Goal: Check status: Check status

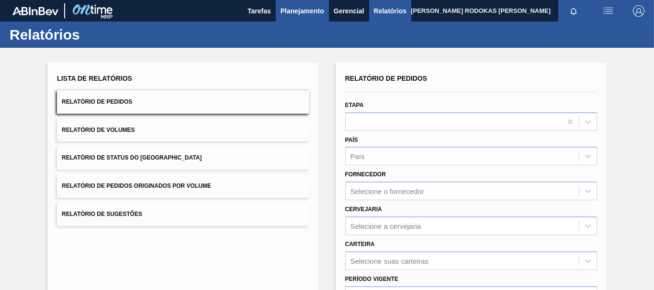
click at [312, 17] on button "Planejamento" at bounding box center [302, 11] width 53 height 22
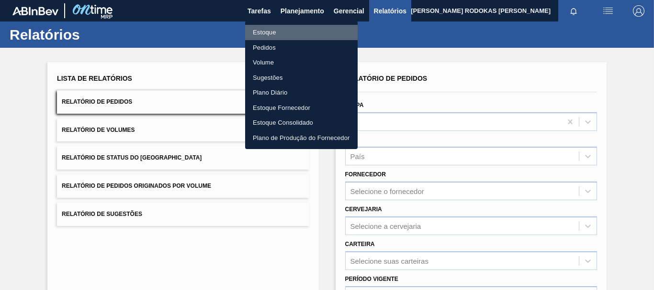
click at [289, 31] on li "Estoque" at bounding box center [301, 32] width 112 height 15
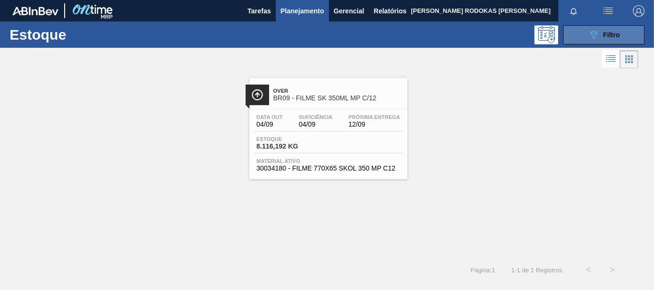
click at [574, 34] on button "089F7B8B-B2A5-4AFE-B5C0-19BA573D28AC Filtro" at bounding box center [603, 34] width 81 height 19
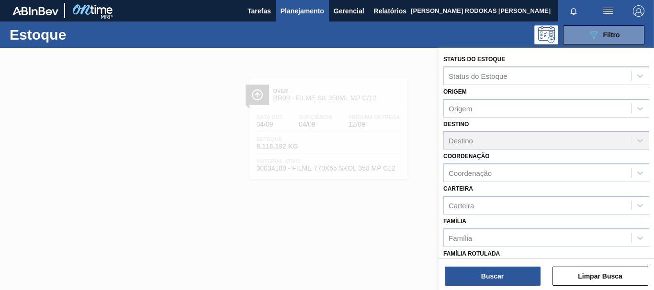
scroll to position [144, 0]
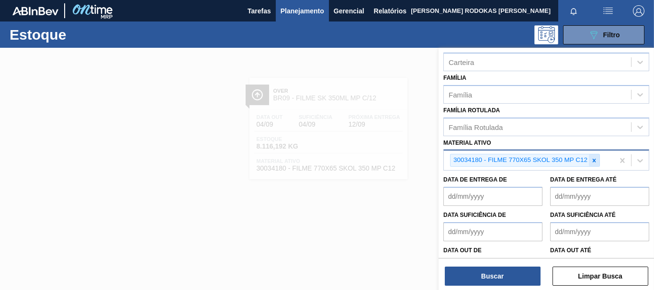
click at [590, 162] on div at bounding box center [594, 161] width 11 height 12
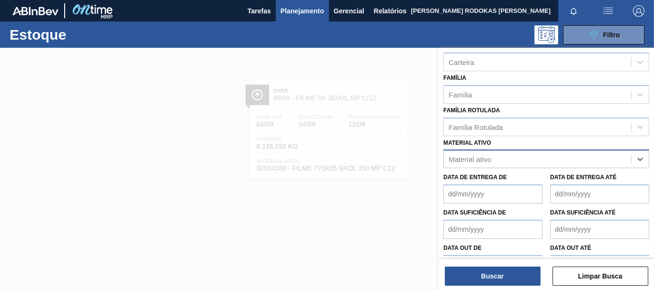
paste ativo "30002598"
type ativo "30002598"
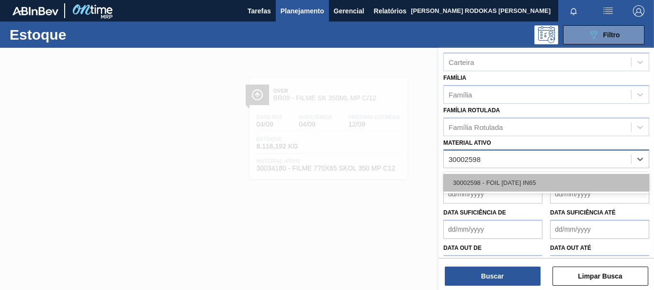
click at [558, 186] on div "30002598 - FOIL [DATE] IN65" at bounding box center [546, 183] width 206 height 18
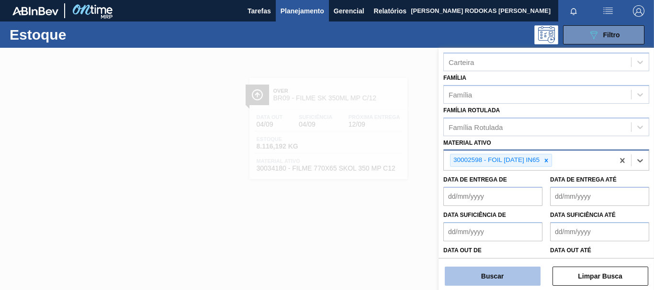
click at [517, 274] on button "Buscar" at bounding box center [493, 276] width 96 height 19
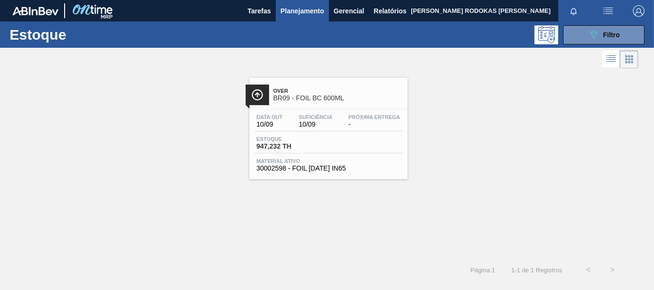
click at [375, 134] on div "Data out 10/09 Suficiência 10/09 Próxima Entrega - Estoque 947,232 TH Material …" at bounding box center [328, 142] width 158 height 65
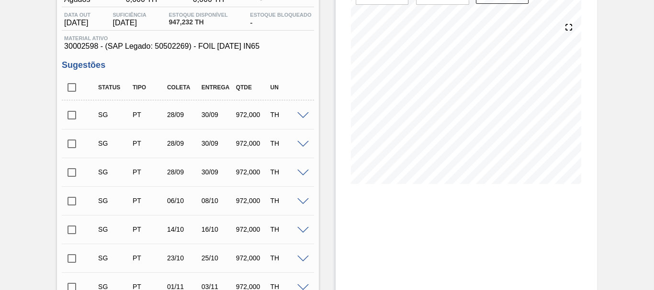
scroll to position [48, 0]
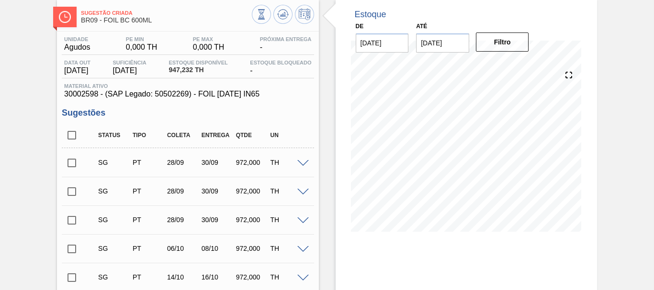
click at [303, 166] on span at bounding box center [302, 163] width 11 height 7
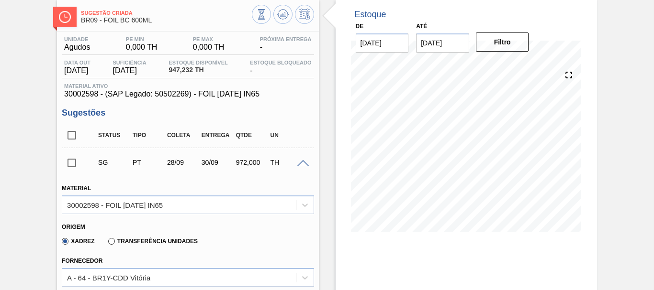
click at [130, 241] on label "Transferência Unidades" at bounding box center [152, 241] width 89 height 7
click at [107, 244] on input "Transferência Unidades" at bounding box center [107, 244] width 0 height 0
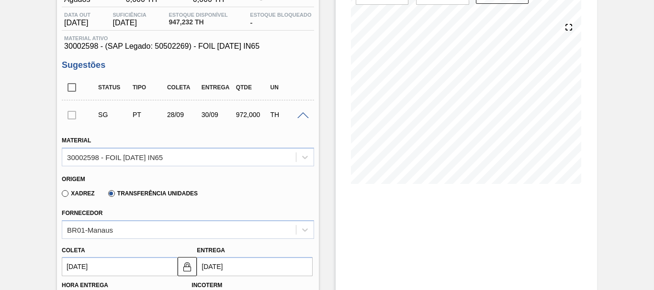
click at [82, 195] on label "Xadrez" at bounding box center [78, 193] width 33 height 7
click at [60, 196] on input "Xadrez" at bounding box center [60, 196] width 0 height 0
type input "BR00"
type input "A01"
type input "I1"
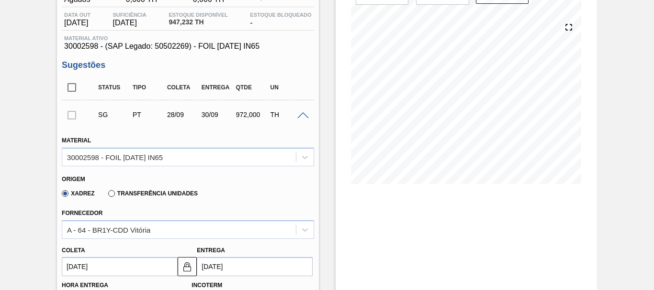
click at [120, 190] on label "Transferência Unidades" at bounding box center [152, 193] width 89 height 7
click at [107, 196] on input "Transferência Unidades" at bounding box center [107, 196] width 0 height 0
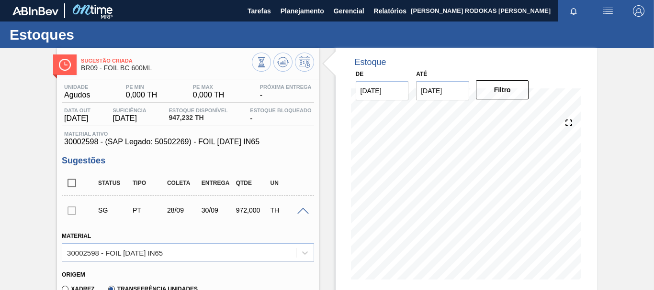
click at [298, 211] on span at bounding box center [302, 211] width 11 height 7
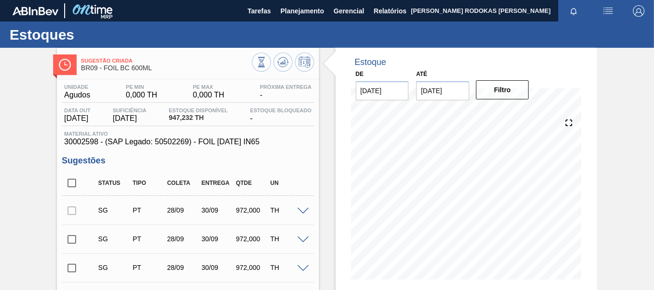
scroll to position [48, 0]
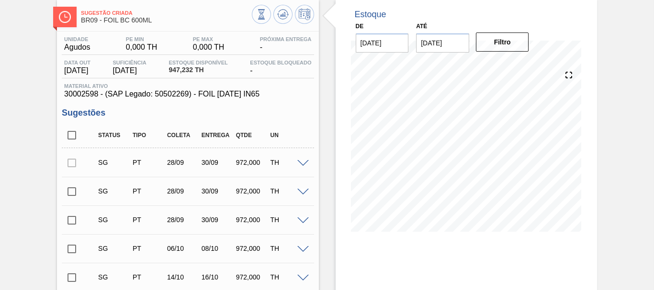
click at [297, 158] on div "SG PT 28/09 30/09 972,000 TH" at bounding box center [195, 162] width 206 height 19
click at [300, 160] on span at bounding box center [302, 163] width 11 height 7
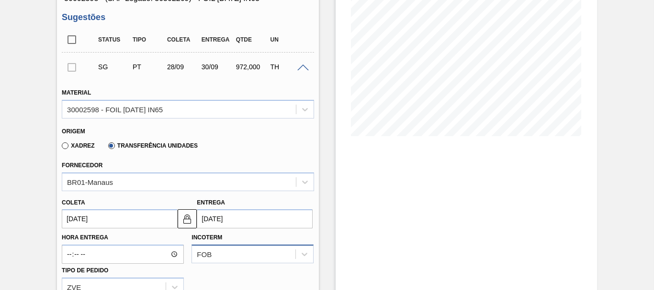
scroll to position [96, 0]
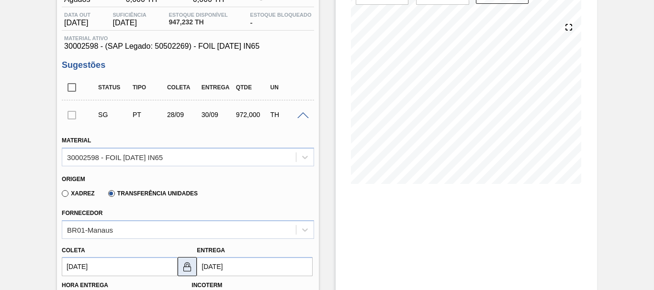
click at [191, 270] on img at bounding box center [186, 266] width 11 height 11
click at [110, 267] on input "28/09/2025" at bounding box center [120, 266] width 116 height 19
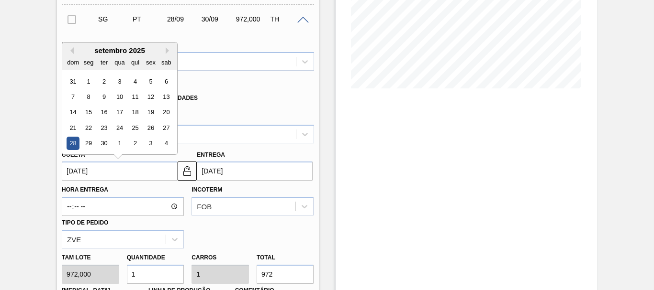
scroll to position [287, 0]
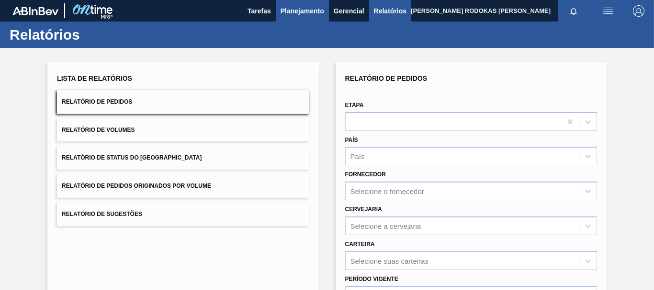
click at [303, 7] on span "Planejamento" at bounding box center [302, 10] width 44 height 11
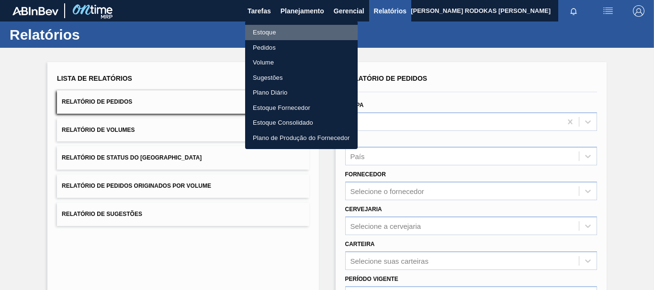
click at [305, 32] on li "Estoque" at bounding box center [301, 32] width 112 height 15
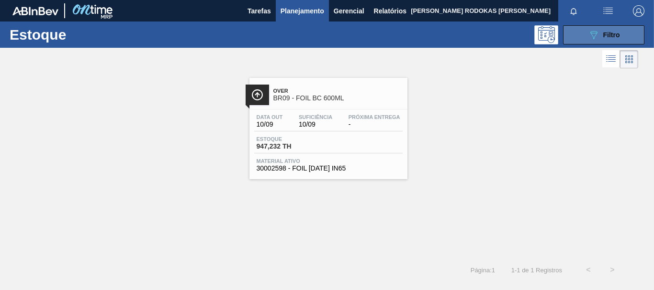
click at [595, 32] on icon "089F7B8B-B2A5-4AFE-B5C0-19BA573D28AC" at bounding box center [593, 34] width 11 height 11
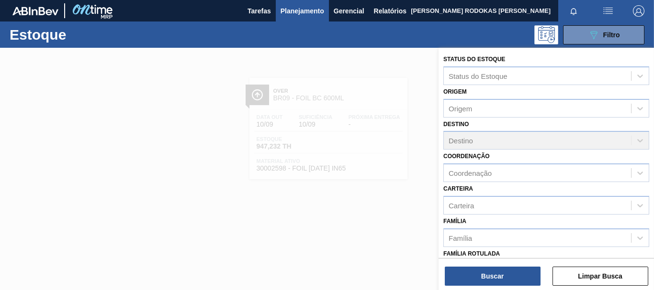
scroll to position [169, 0]
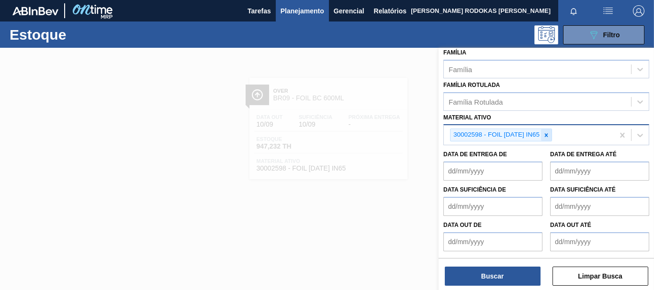
click at [545, 138] on icon at bounding box center [546, 135] width 7 height 7
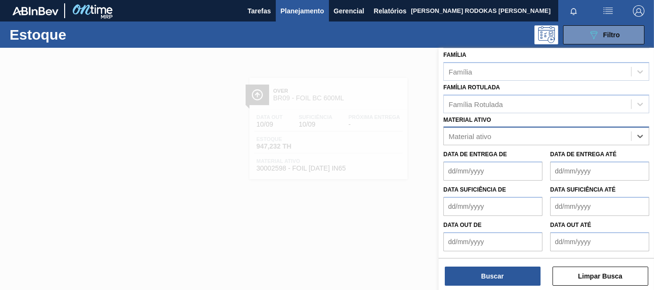
scroll to position [167, 0]
paste ativo "30002973"
type ativo "30002973"
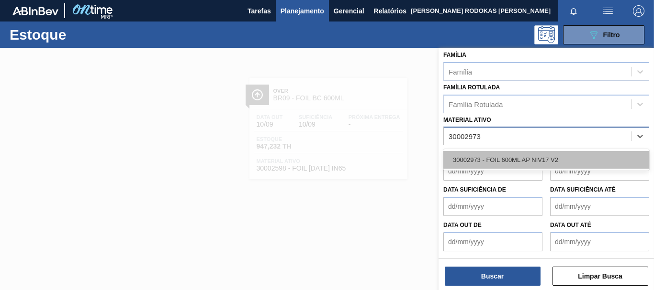
click at [503, 158] on div "30002973 - FOIL 600ML AP NIV17 V2" at bounding box center [546, 160] width 206 height 18
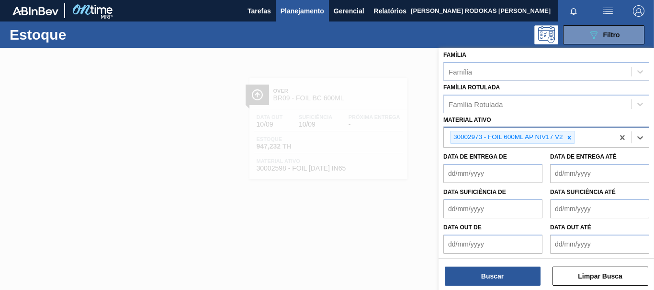
scroll to position [169, 0]
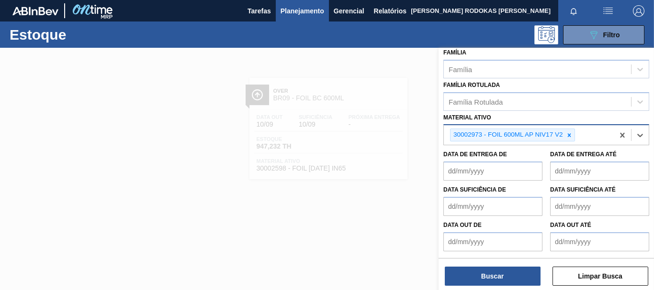
click at [483, 288] on div "Status do Estoque Status do Estoque Origem Origem Destino Destino Coordenação C…" at bounding box center [545, 170] width 215 height 245
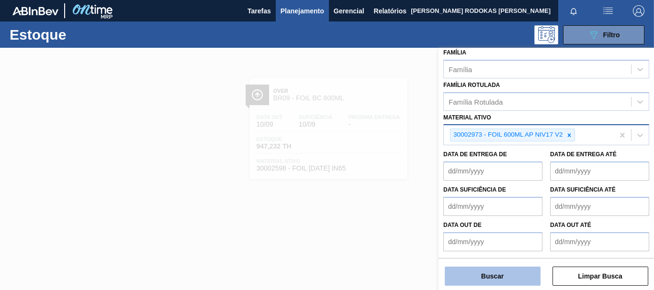
click at [479, 278] on button "Buscar" at bounding box center [493, 276] width 96 height 19
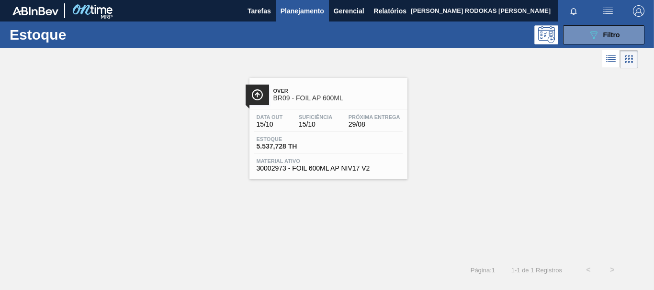
click at [317, 124] on span "15/10" at bounding box center [315, 124] width 33 height 7
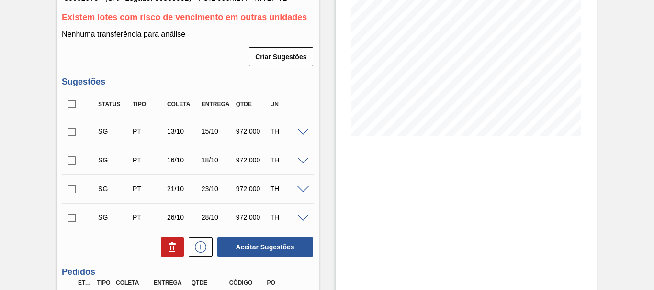
scroll to position [250, 0]
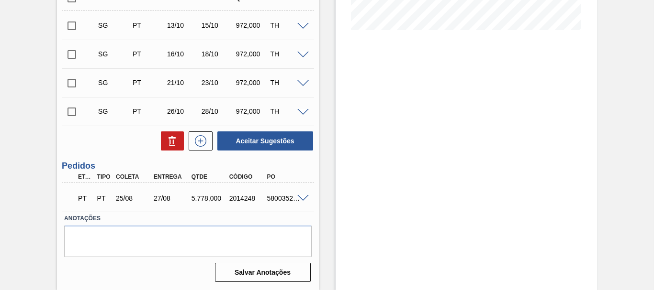
click at [295, 196] on div at bounding box center [304, 197] width 19 height 7
click at [304, 196] on span at bounding box center [302, 198] width 11 height 7
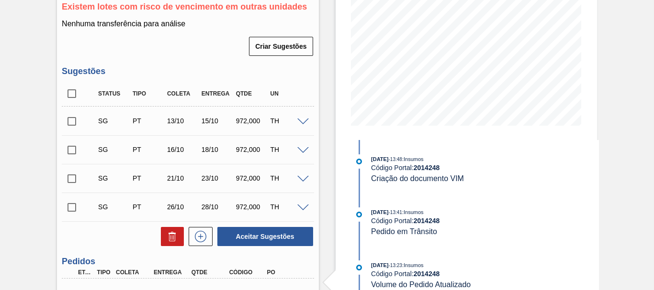
scroll to position [0, 0]
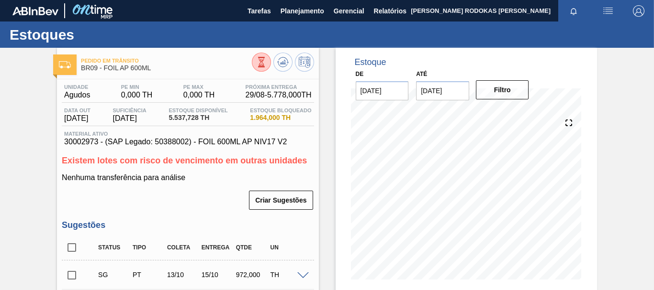
click at [269, 58] on div at bounding box center [283, 64] width 62 height 22
click at [270, 61] on div at bounding box center [283, 64] width 62 height 22
click at [259, 53] on button at bounding box center [261, 62] width 19 height 19
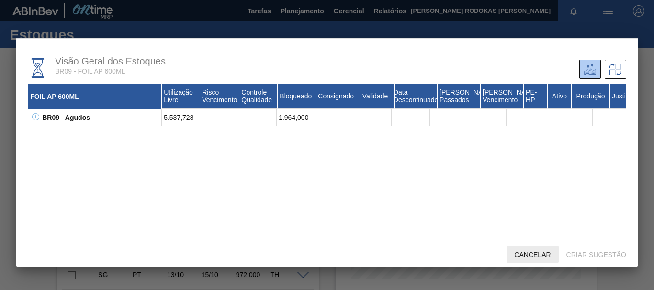
click at [536, 261] on div "Cancelar" at bounding box center [532, 255] width 52 height 18
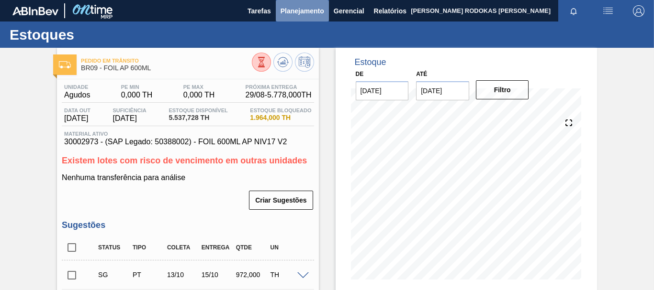
click at [308, 20] on button "Planejamento" at bounding box center [302, 11] width 53 height 22
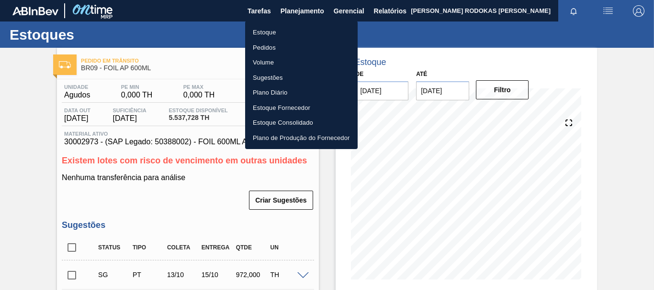
click at [293, 30] on li "Estoque" at bounding box center [301, 32] width 112 height 15
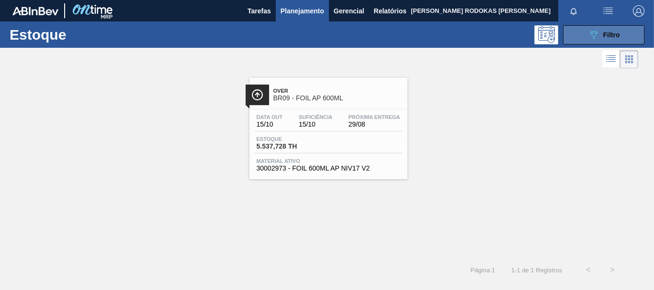
click at [586, 42] on button "089F7B8B-B2A5-4AFE-B5C0-19BA573D28AC Filtro" at bounding box center [603, 34] width 81 height 19
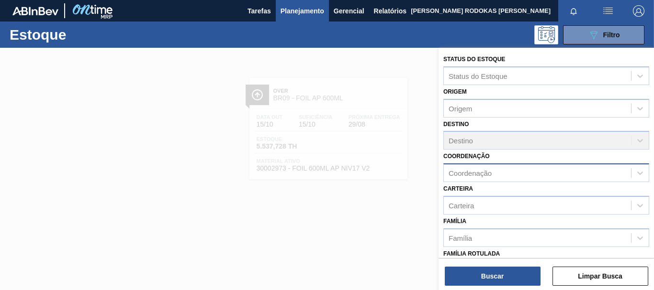
scroll to position [48, 0]
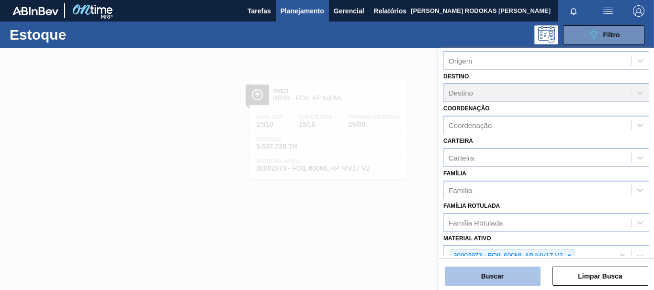
click at [516, 280] on button "Buscar" at bounding box center [493, 276] width 96 height 19
